Goal: Task Accomplishment & Management: Use online tool/utility

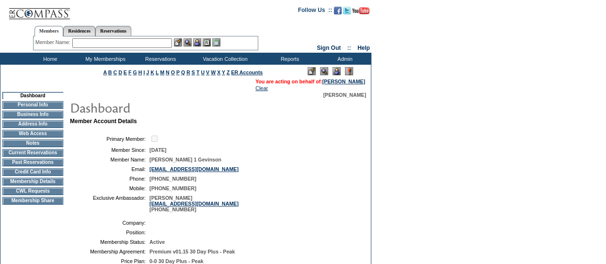
click at [40, 195] on td "CWL Requests" at bounding box center [32, 191] width 61 height 8
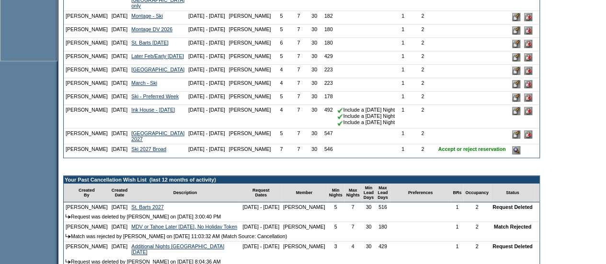
scroll to position [448, 0]
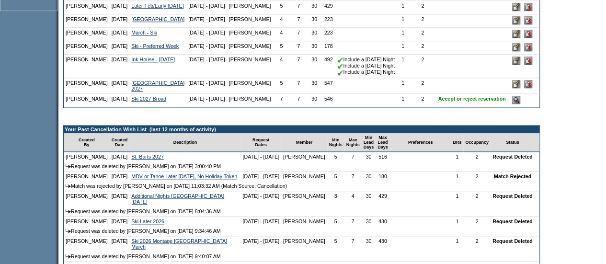
click at [520, 104] on input "image" at bounding box center [516, 100] width 8 height 8
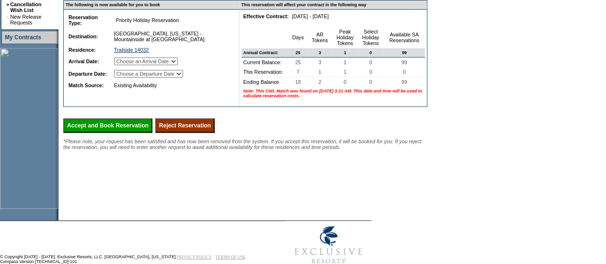
scroll to position [252, 0]
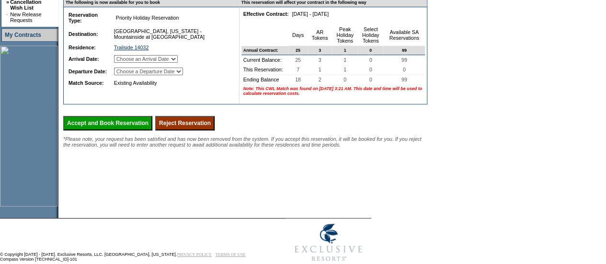
click at [210, 130] on input "Reject Reservation" at bounding box center [184, 123] width 59 height 14
